Goal: Obtain resource: Download file/media

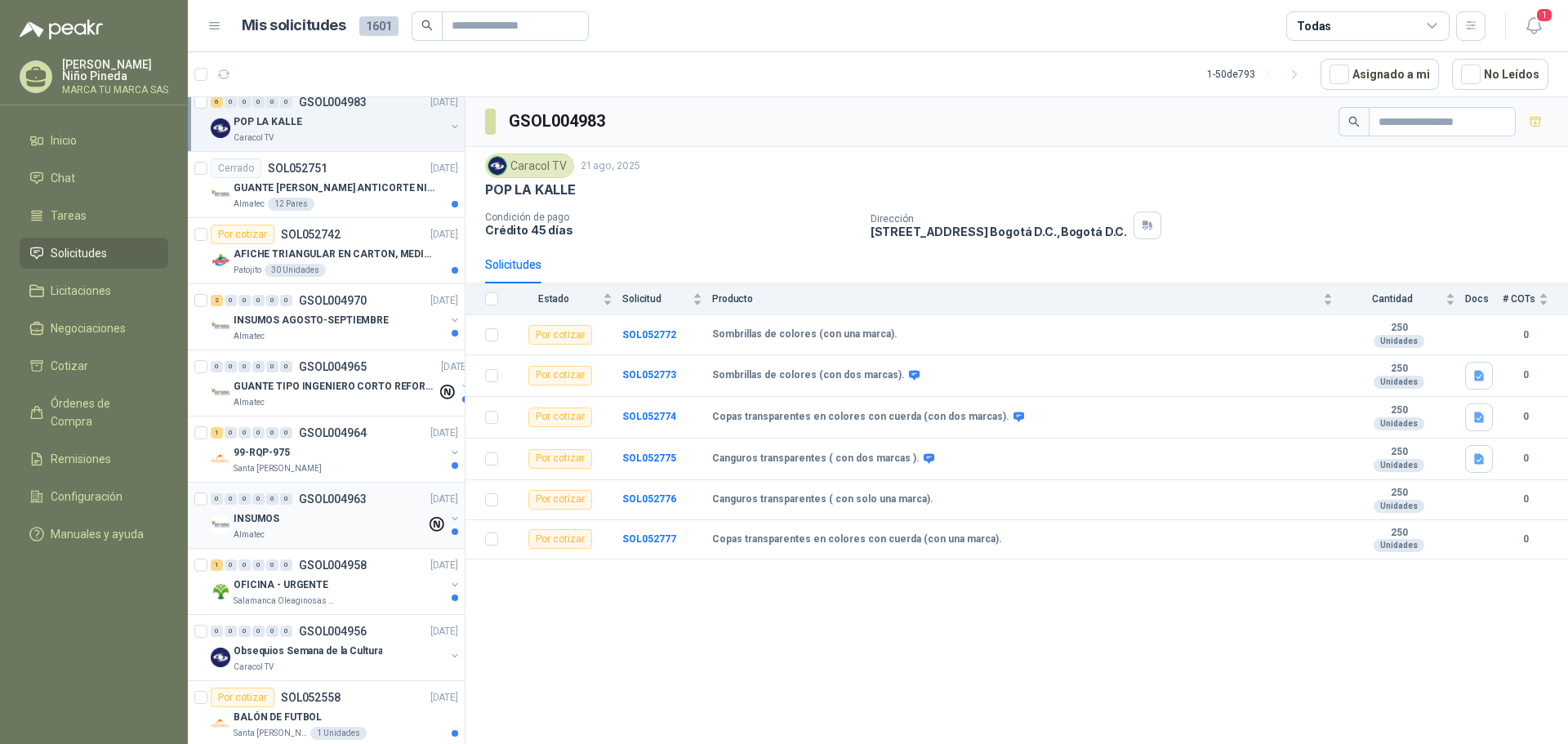
scroll to position [653, 0]
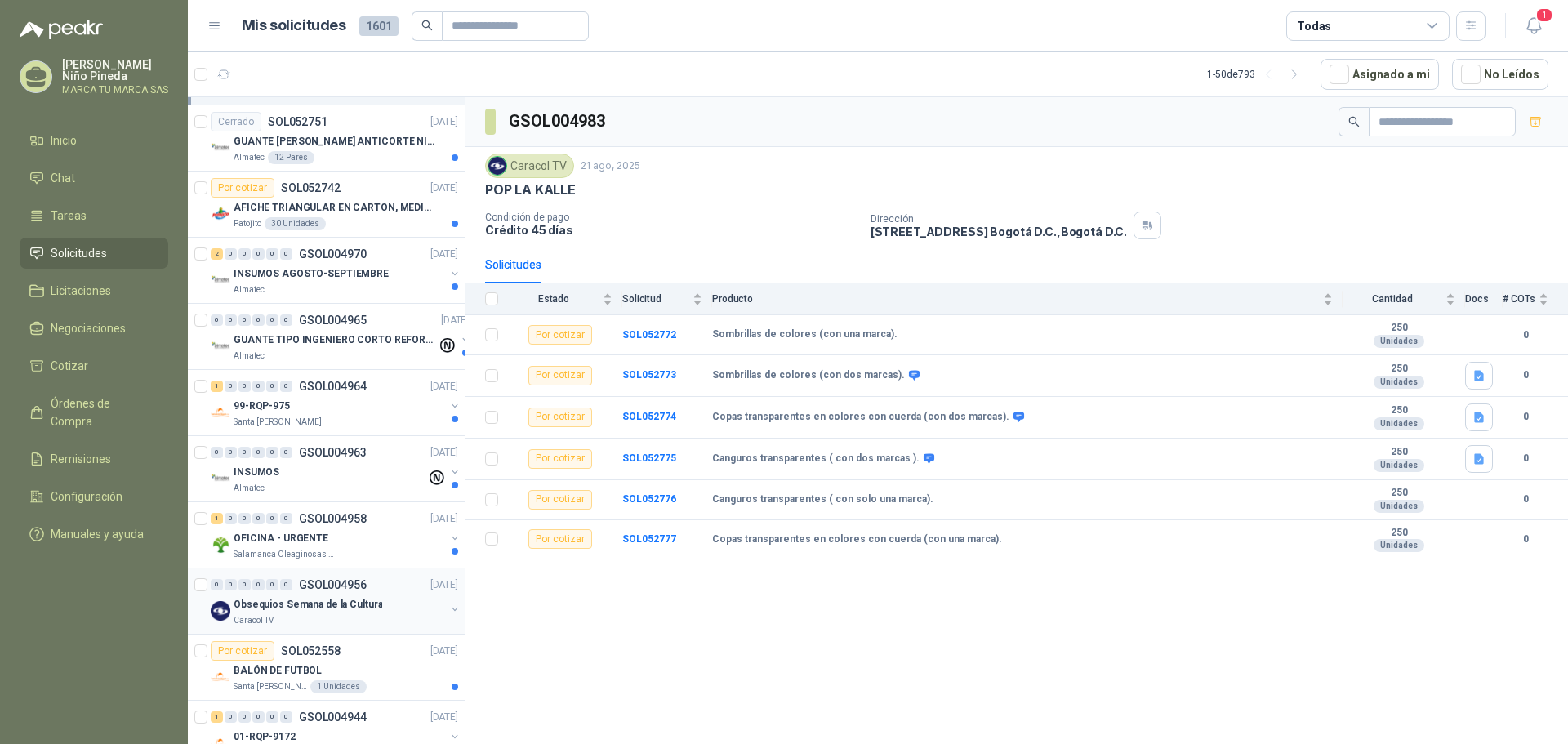
click at [347, 608] on p "Obsequios Semana de la Cultura" at bounding box center [308, 605] width 149 height 16
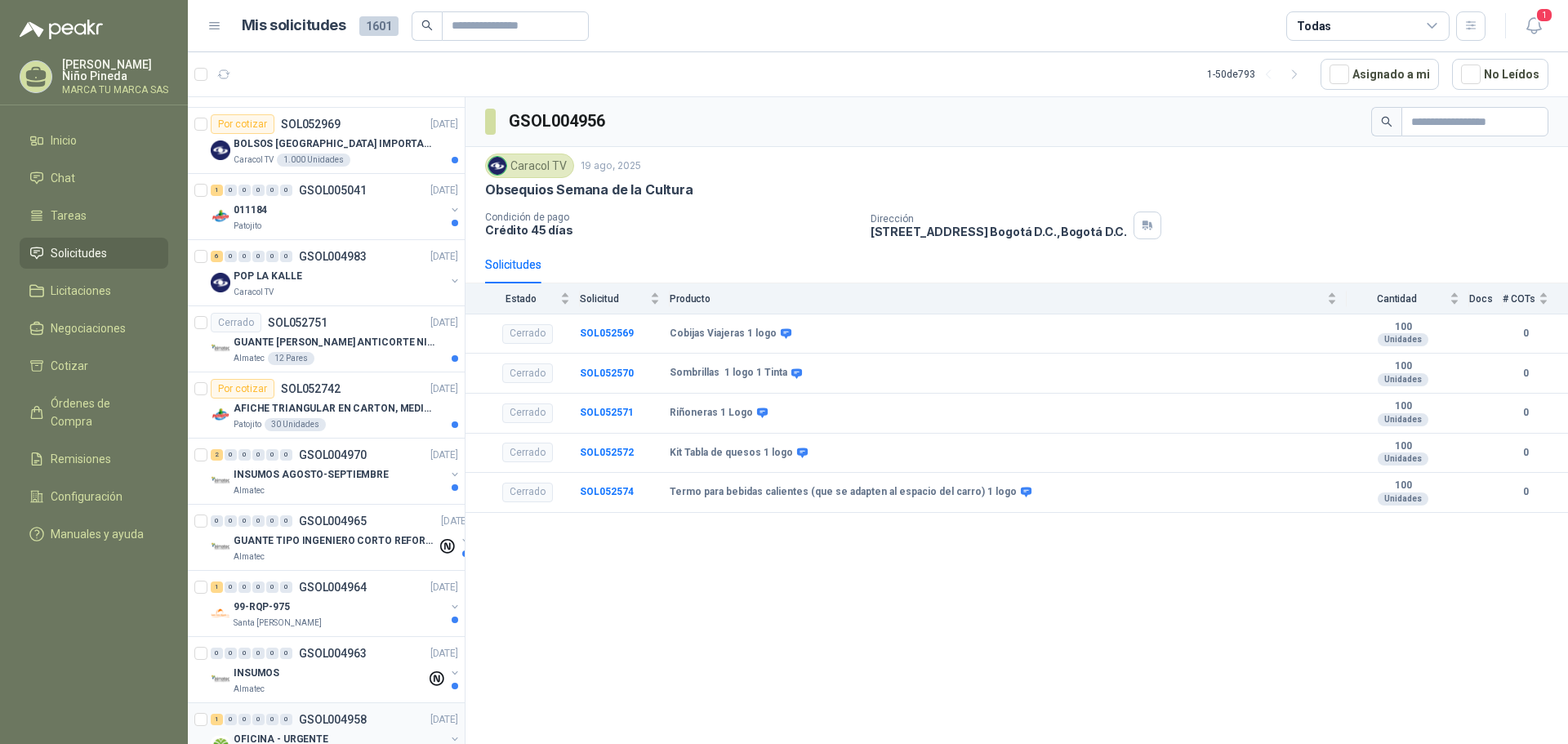
scroll to position [408, 0]
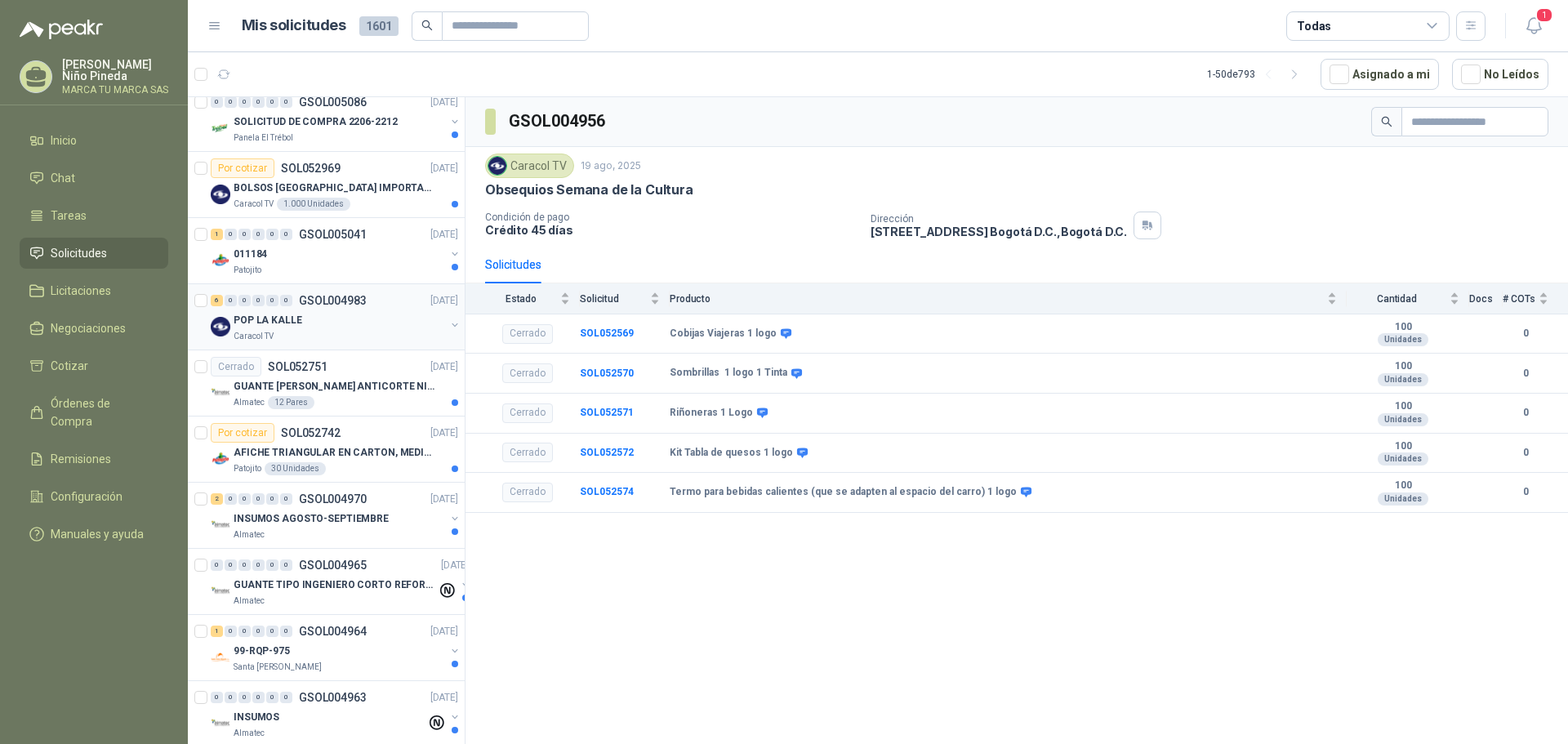
click at [361, 320] on div "POP LA KALLE" at bounding box center [339, 320] width 212 height 19
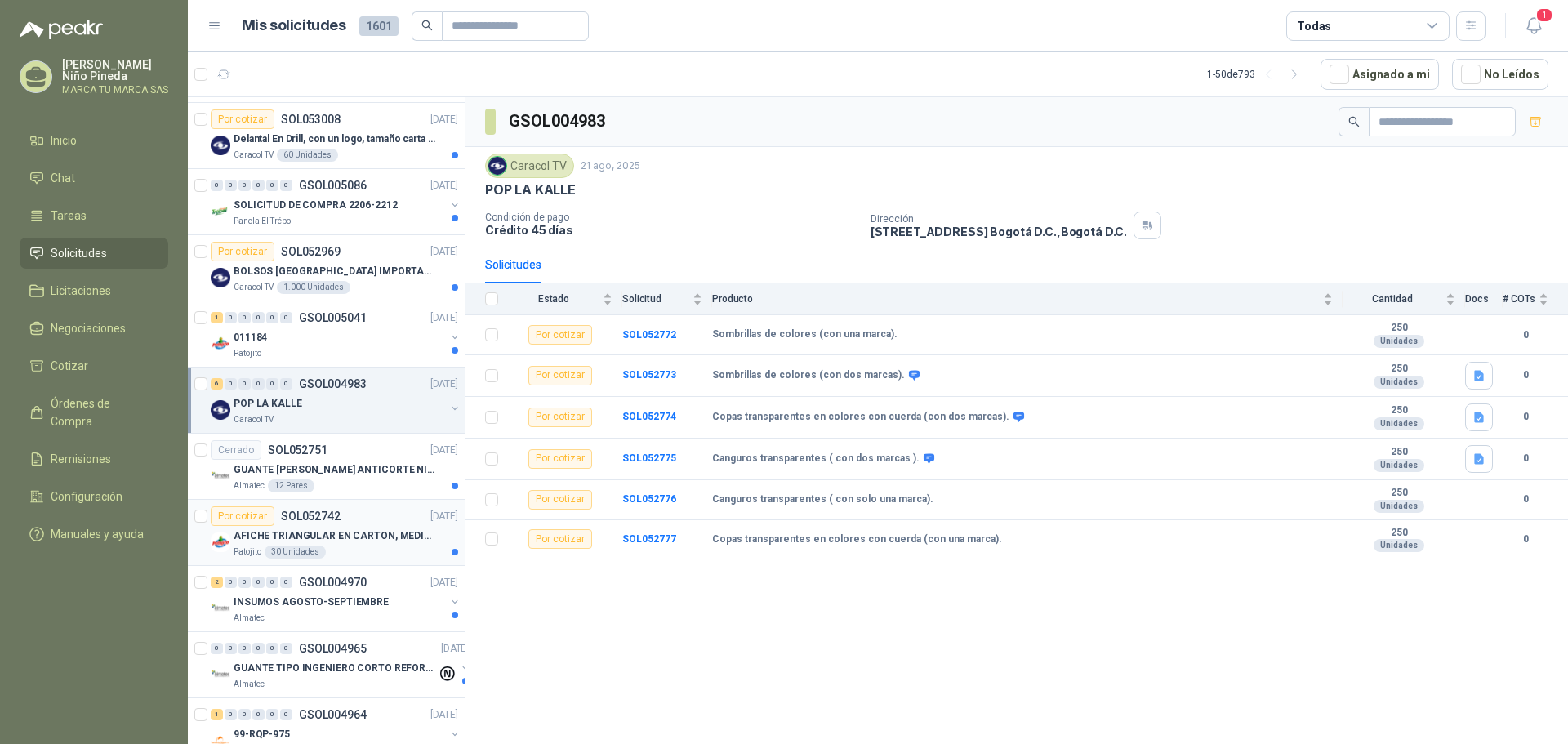
scroll to position [245, 0]
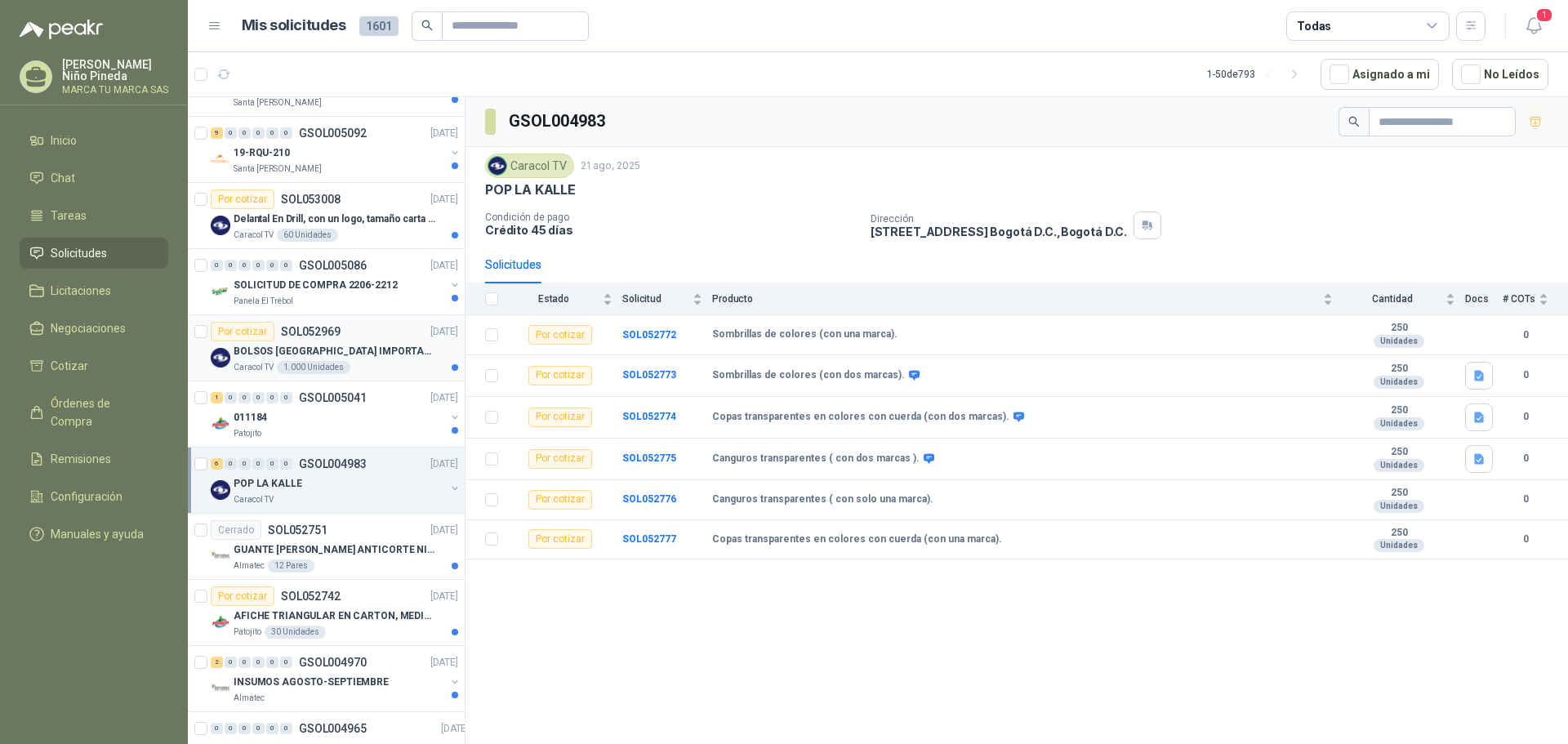
click at [387, 343] on p "BOLSOS [GEOGRAPHIC_DATA] IMPORTADO [GEOGRAPHIC_DATA]-397-1" at bounding box center [335, 351] width 203 height 16
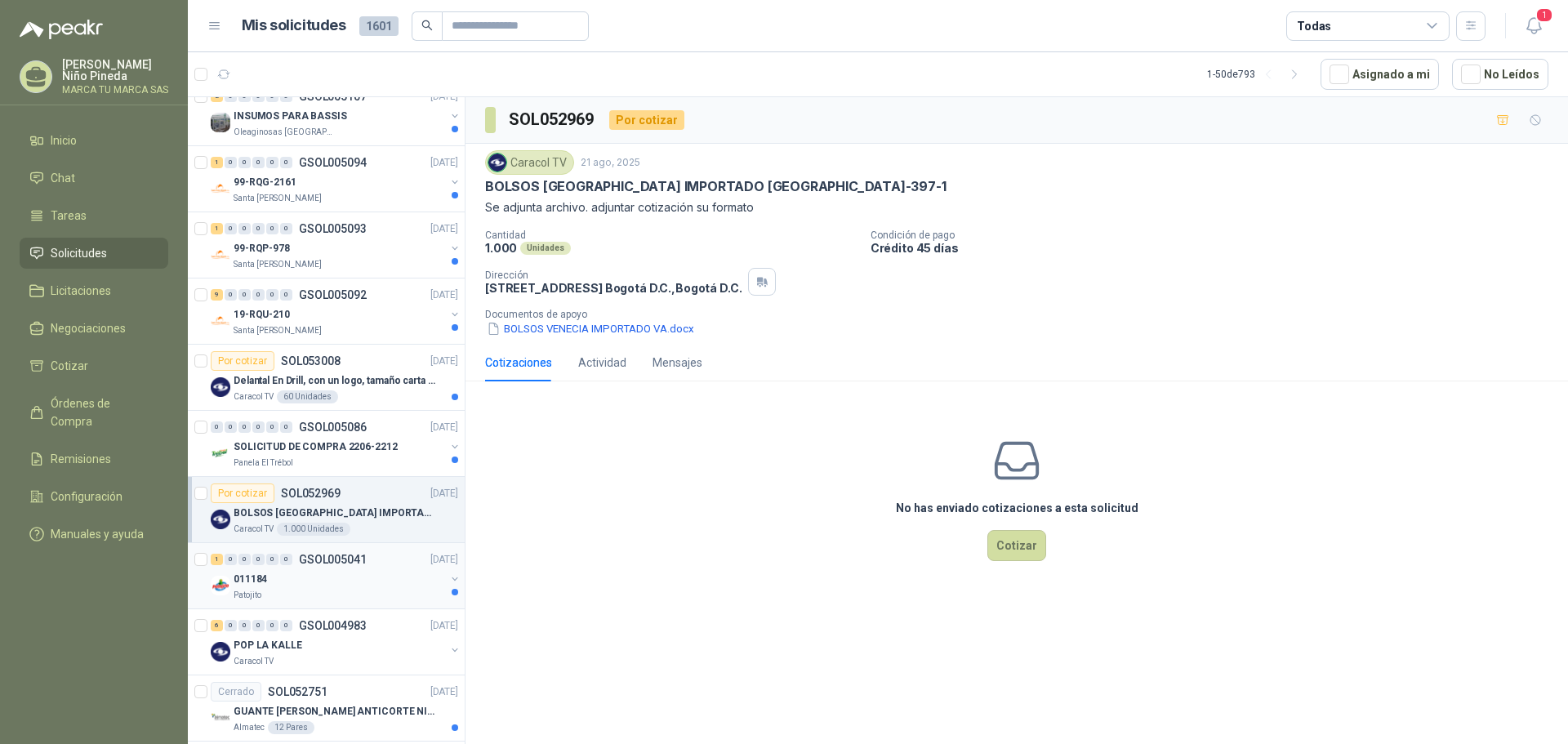
scroll to position [82, 0]
click at [328, 382] on p "Delantal En Drill, con un logo, tamaño carta 1 tinta (Se envia enlacen, como re…" at bounding box center [335, 382] width 203 height 16
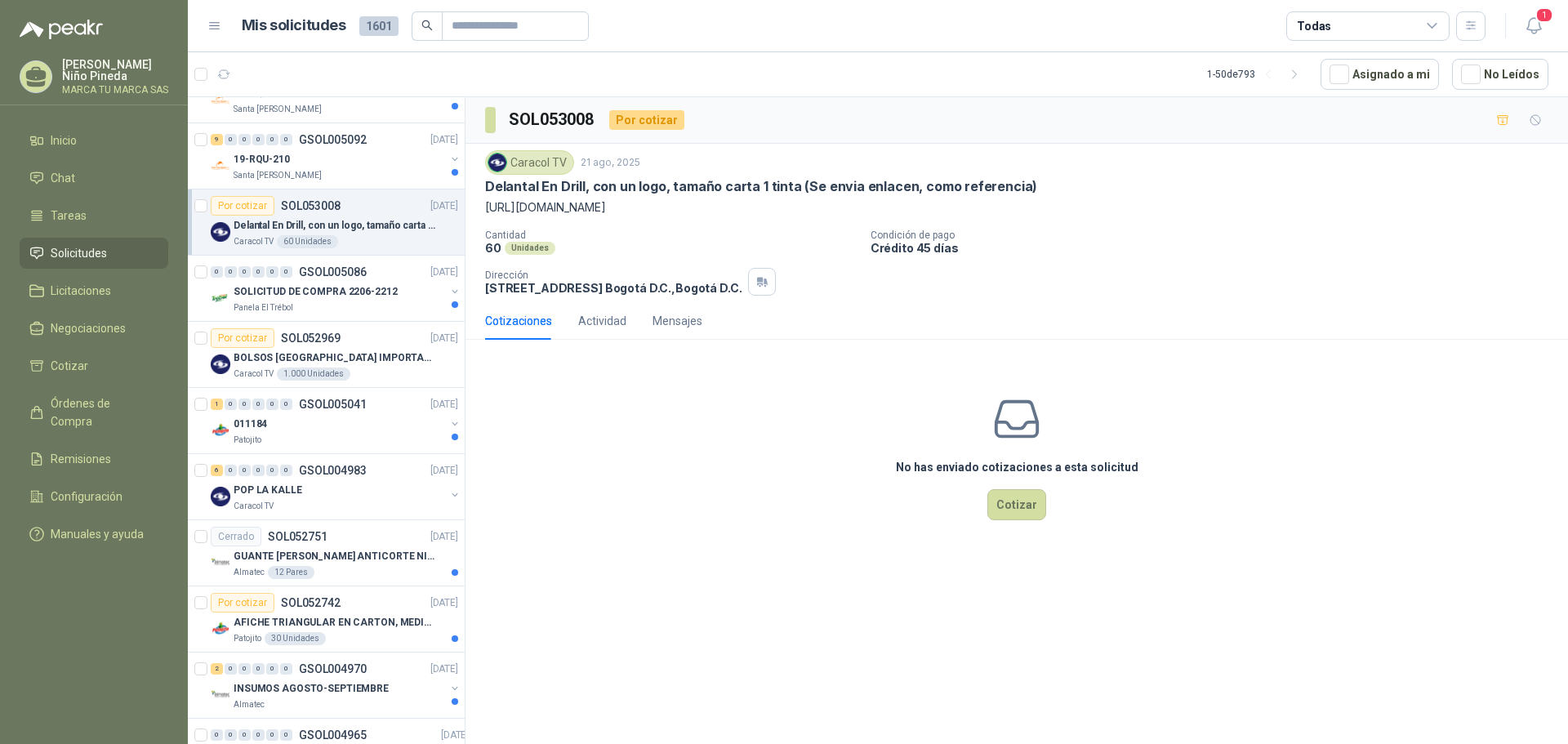
scroll to position [245, 0]
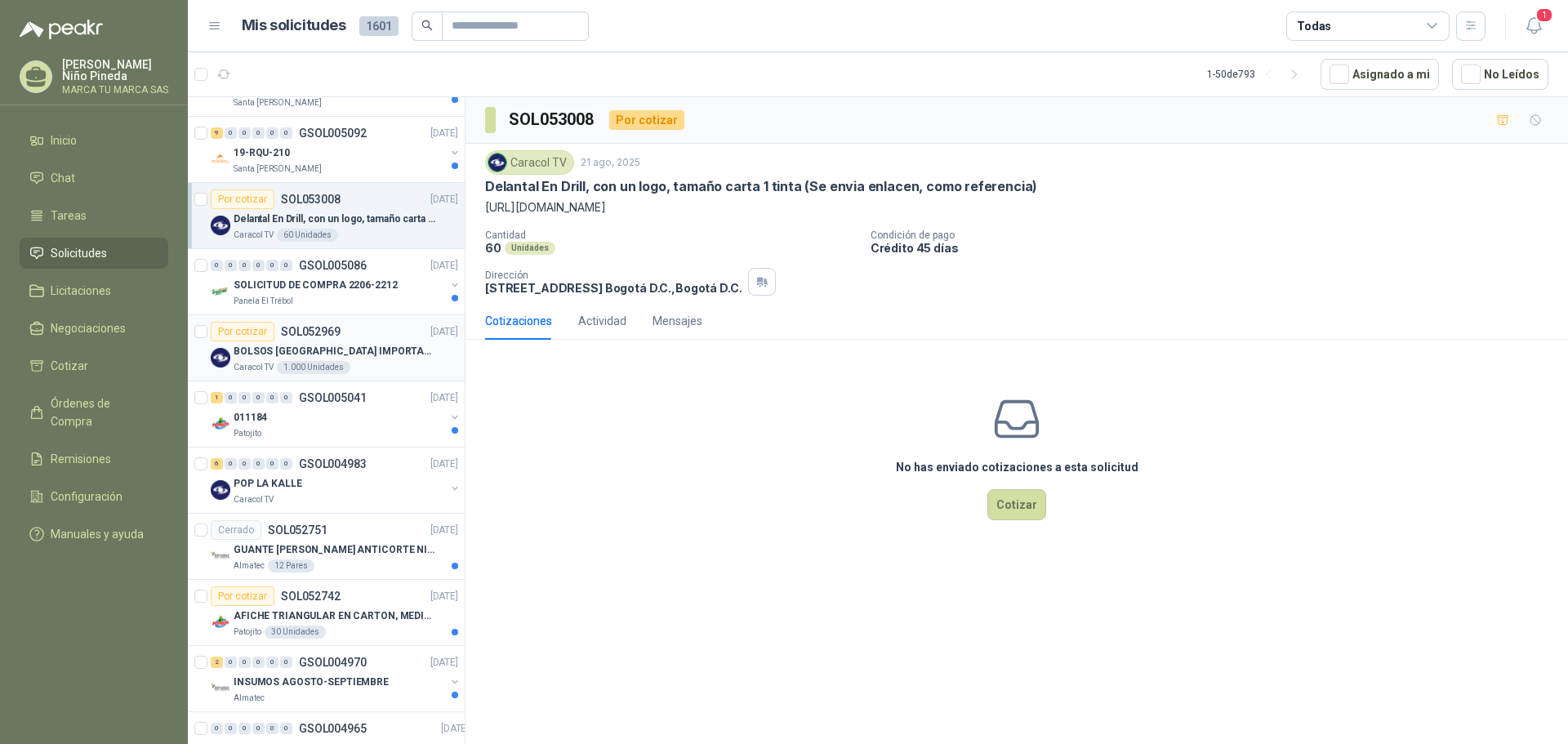
click at [386, 358] on p "BOLSOS [GEOGRAPHIC_DATA] IMPORTADO [GEOGRAPHIC_DATA]-397-1" at bounding box center [335, 351] width 203 height 16
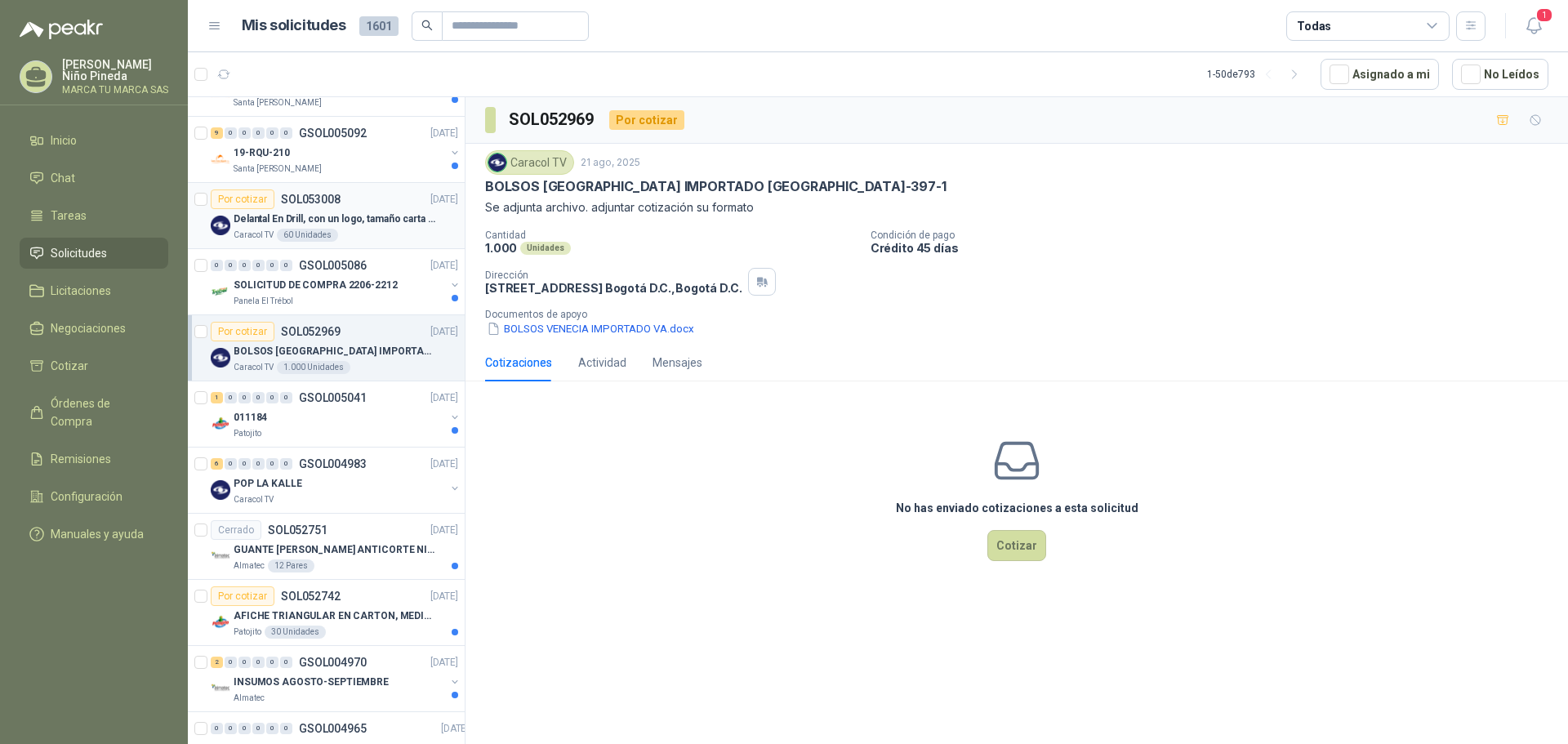
click at [361, 227] on p "Delantal En Drill, con un logo, tamaño carta 1 tinta (Se envia enlacen, como re…" at bounding box center [335, 220] width 203 height 16
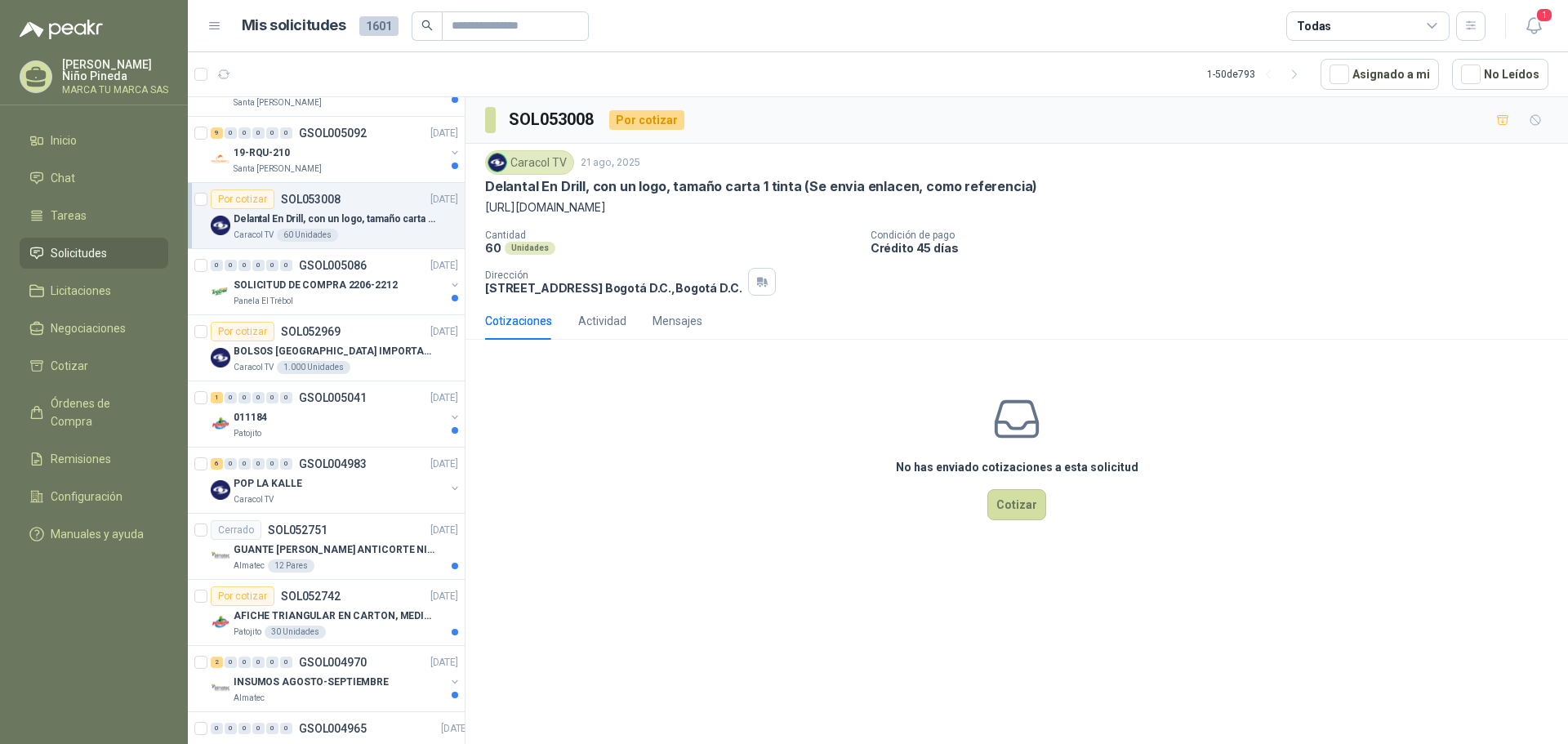
drag, startPoint x: 899, startPoint y: 208, endPoint x: 464, endPoint y: 211, distance: 435.0
click at [464, 211] on div "Por cotizar SOL053170 [DATE] Tulas impermeables con 3 logos. Caracol TV 300 Uni…" at bounding box center [877, 423] width 1380 height 653
click at [730, 227] on div "Caracol TV [DATE] Delantal En Drill, con un logo, tamaño carta 1 tinta (Se envi…" at bounding box center [1017, 222] width 1063 height 145
drag, startPoint x: 908, startPoint y: 206, endPoint x: 482, endPoint y: 200, distance: 426.0
click at [482, 200] on div "Caracol TV [DATE] Delantal En Drill, con un logo, tamaño carta 1 tinta (Se envi…" at bounding box center [1016, 223] width 1103 height 159
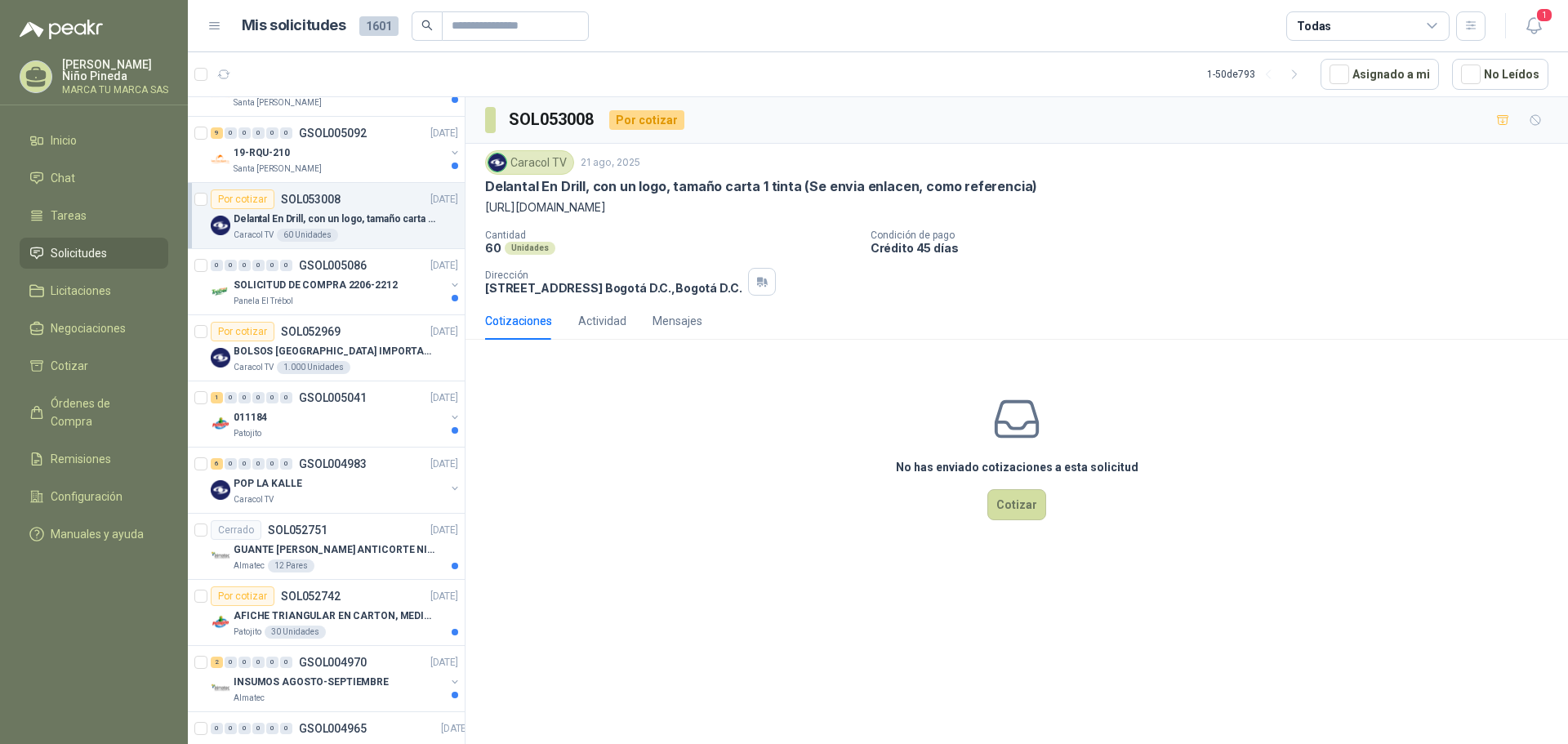
copy p "[URL][DOMAIN_NAME]"
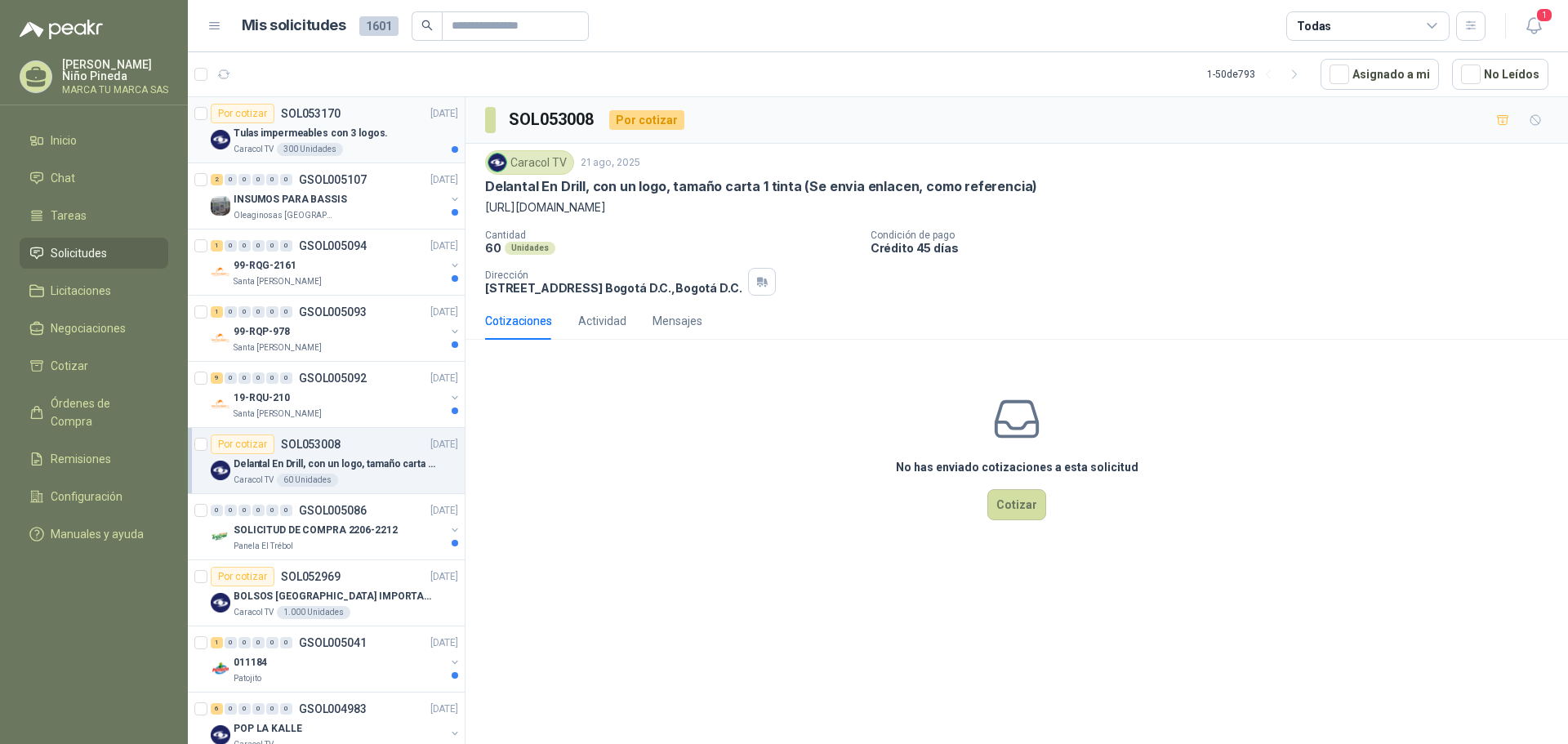
click at [367, 125] on p "Tulas impermeables con 3 logos." at bounding box center [310, 133] width 154 height 16
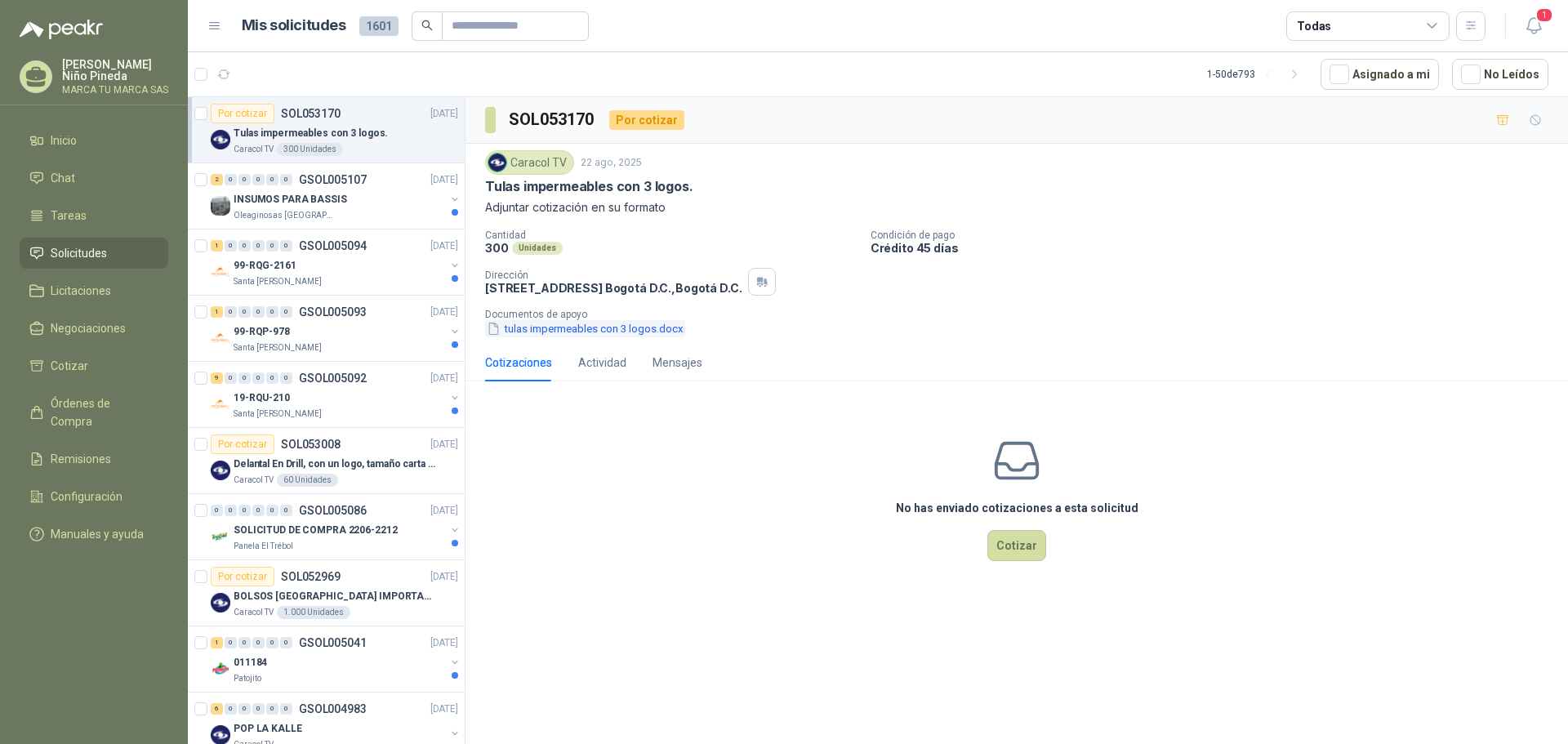
click at [651, 323] on button "tulas impermeables con 3 logos.docx" at bounding box center [586, 328] width 200 height 17
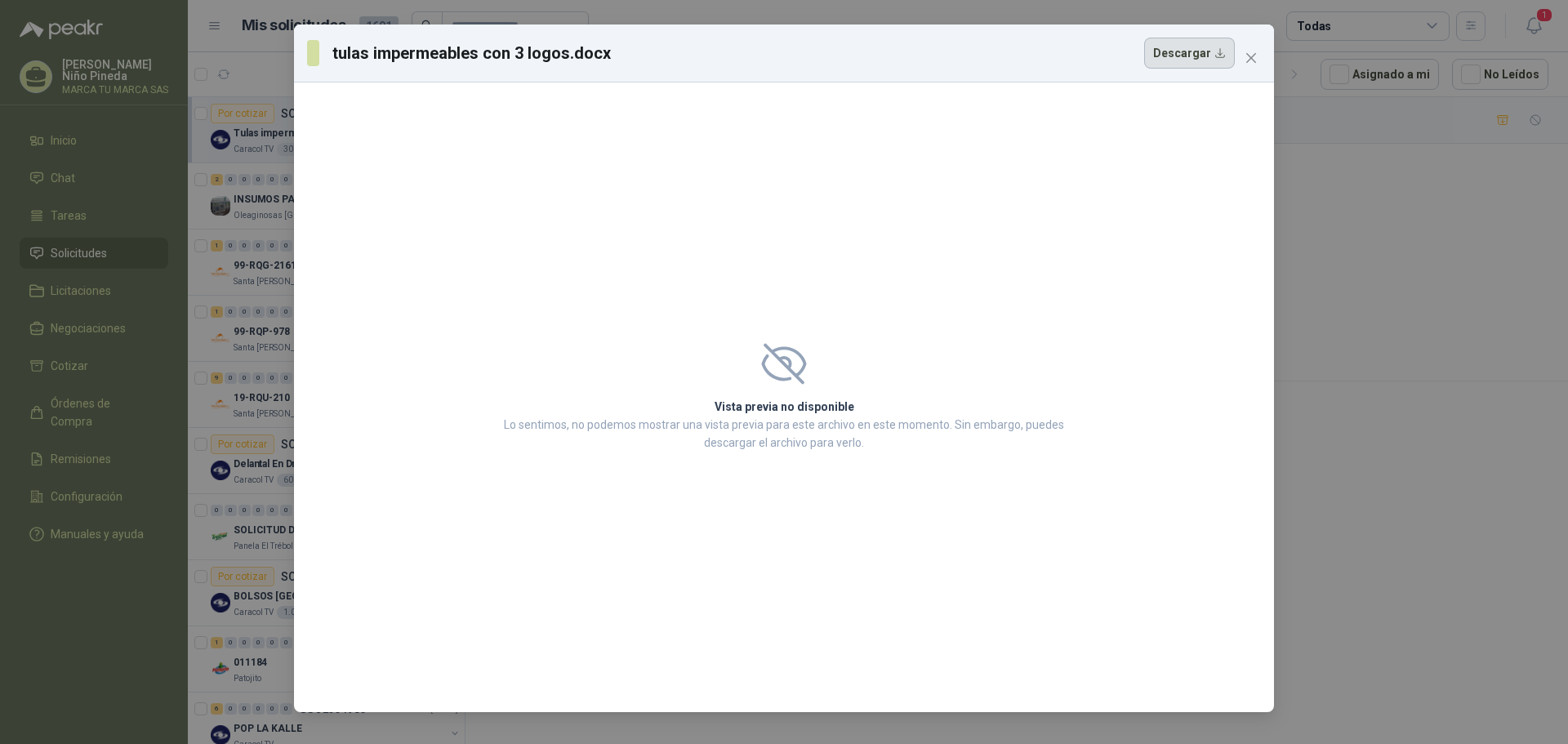
click at [1190, 58] on button "Descargar" at bounding box center [1190, 53] width 91 height 31
click at [1249, 61] on icon "close" at bounding box center [1251, 57] width 10 height 10
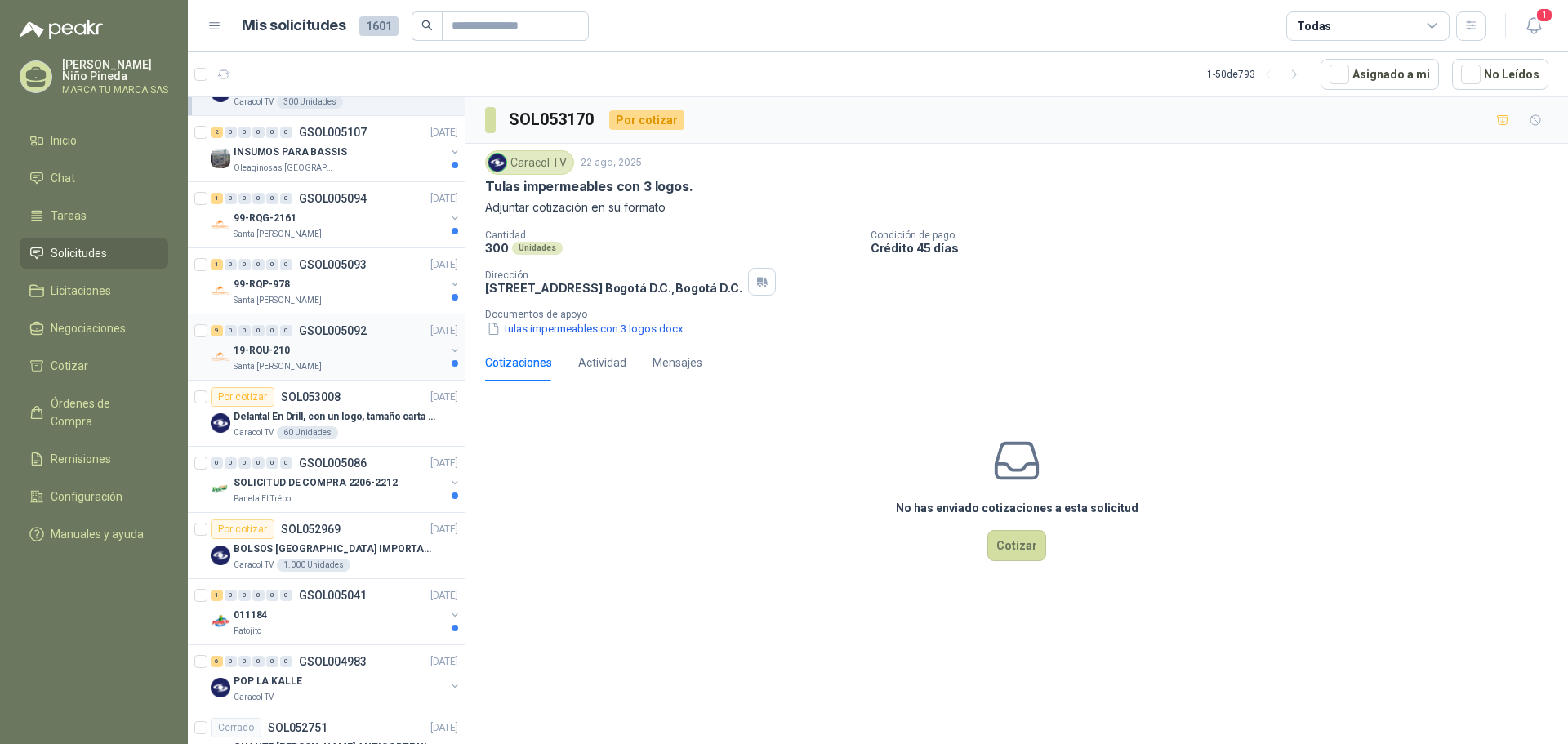
scroll to position [163, 0]
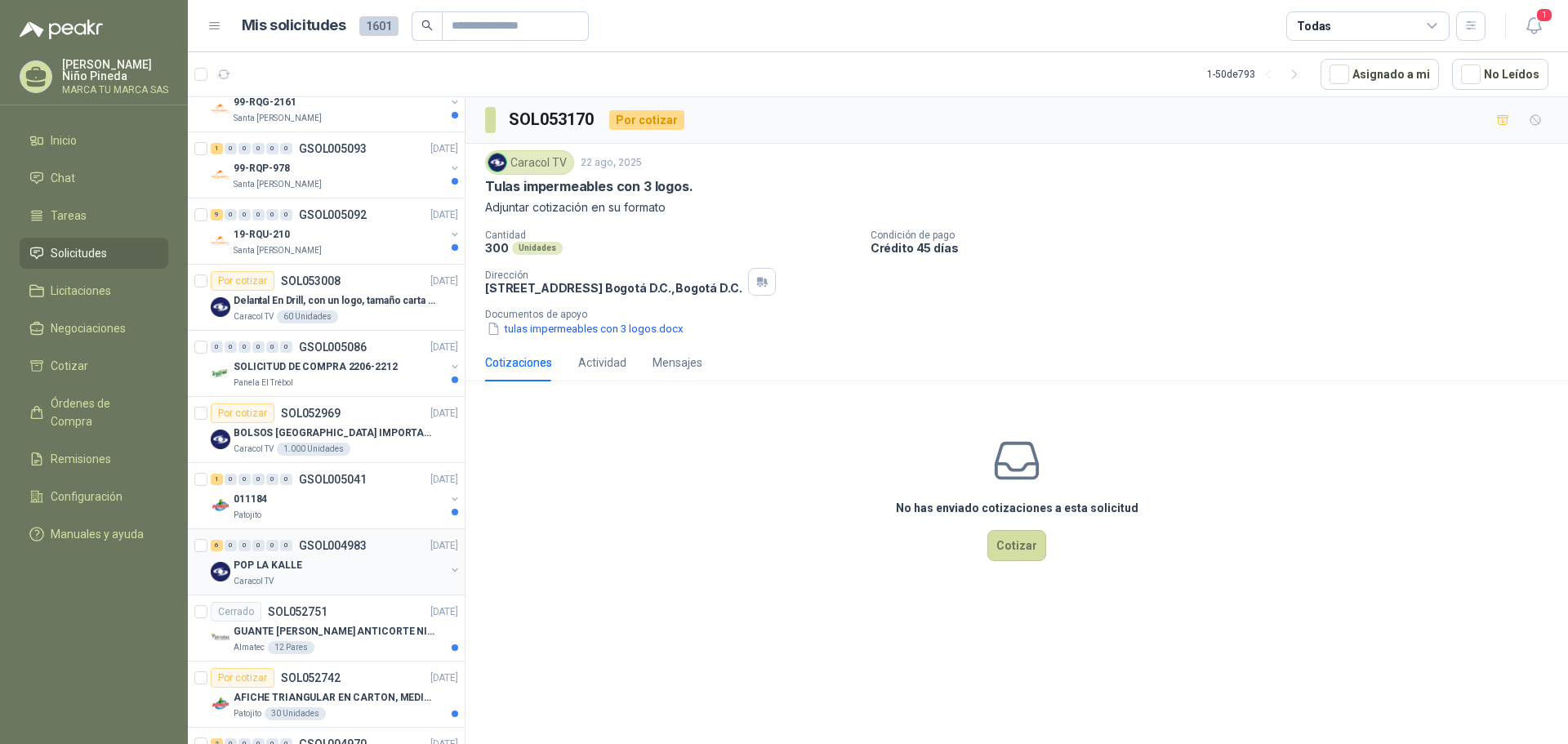
click at [366, 553] on div "6 0 0 0 0 0 GSOL004983 [DATE]" at bounding box center [336, 545] width 251 height 19
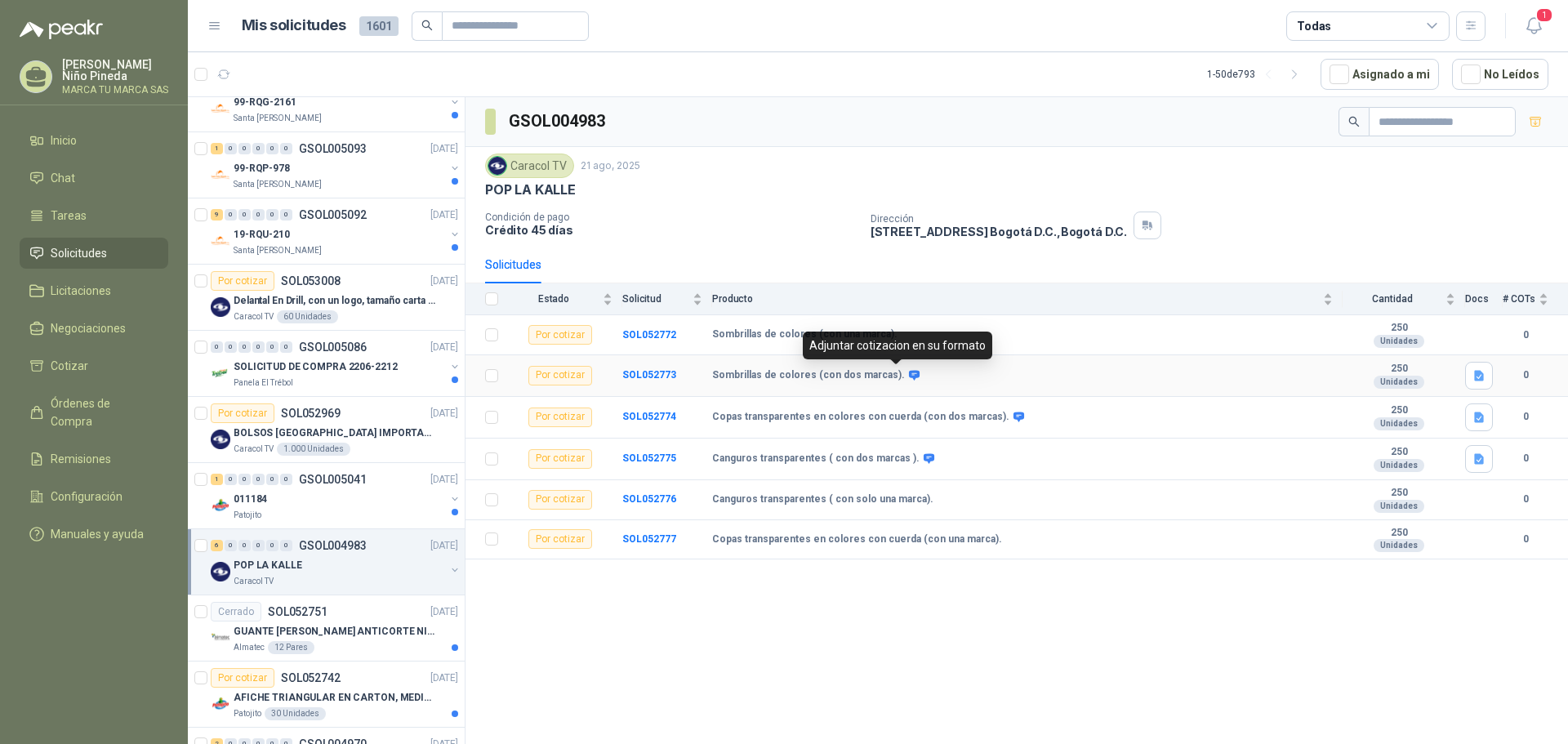
click at [909, 375] on icon at bounding box center [914, 375] width 10 height 10
